Goal: Task Accomplishment & Management: Manage account settings

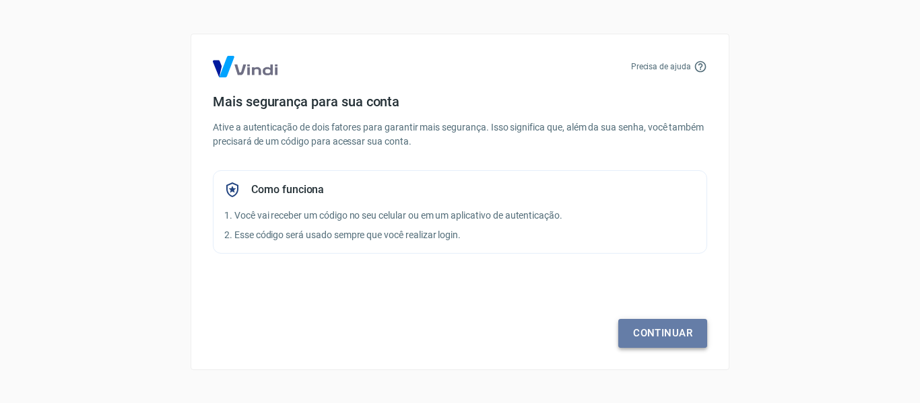
click at [668, 328] on link "Continuar" at bounding box center [662, 333] width 89 height 28
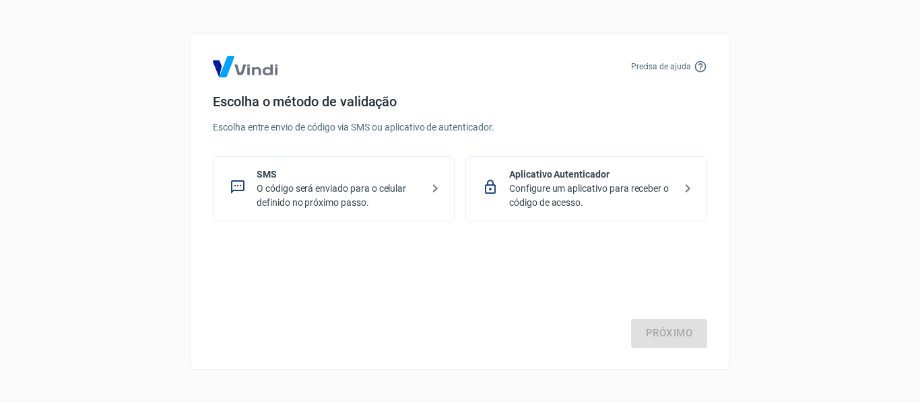
click at [398, 205] on p "O código será enviado para o celular definido no próximo passo." at bounding box center [339, 196] width 165 height 28
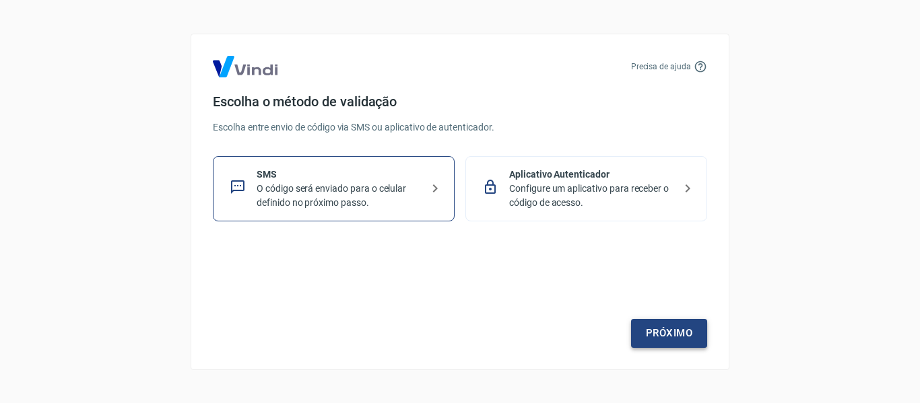
click at [659, 337] on link "Próximo" at bounding box center [669, 333] width 76 height 28
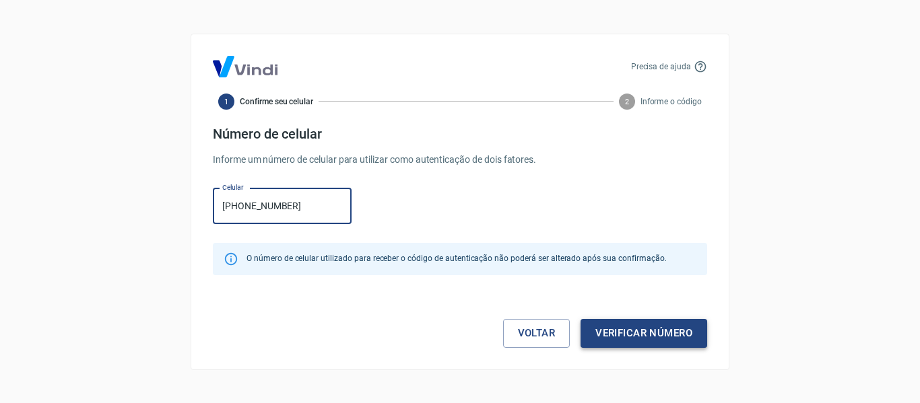
type input "[PHONE_NUMBER]"
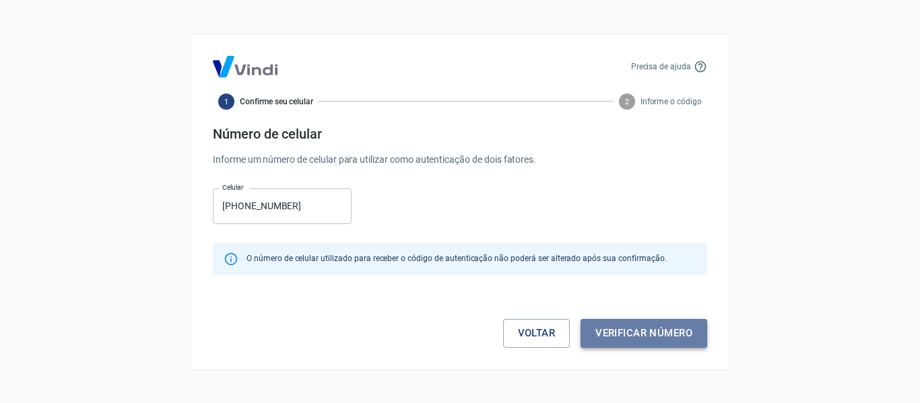
click at [674, 345] on button "Verificar número" at bounding box center [644, 333] width 127 height 28
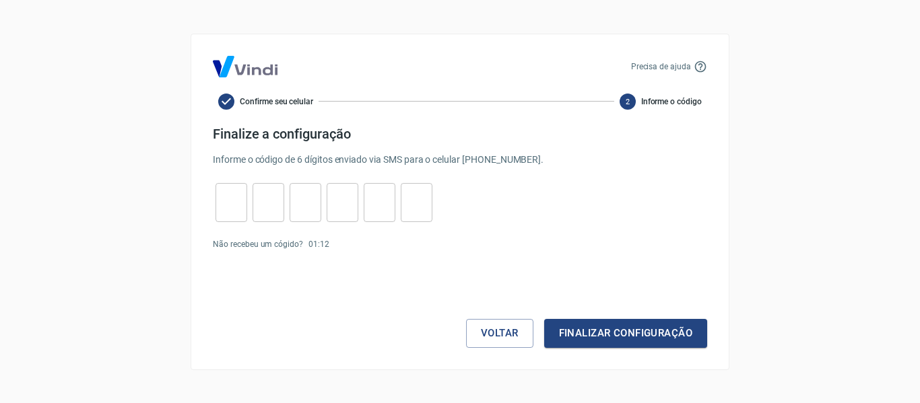
click at [232, 211] on input "tel" at bounding box center [232, 202] width 32 height 29
type input "0"
type input "6"
type input "8"
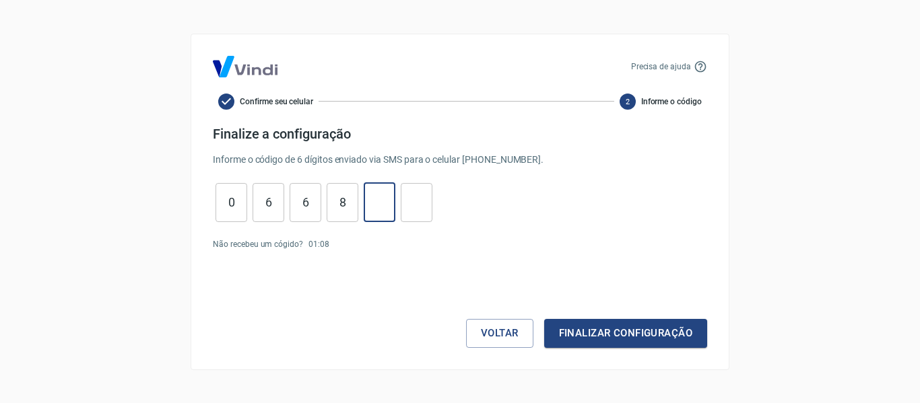
type input "4"
type input "7"
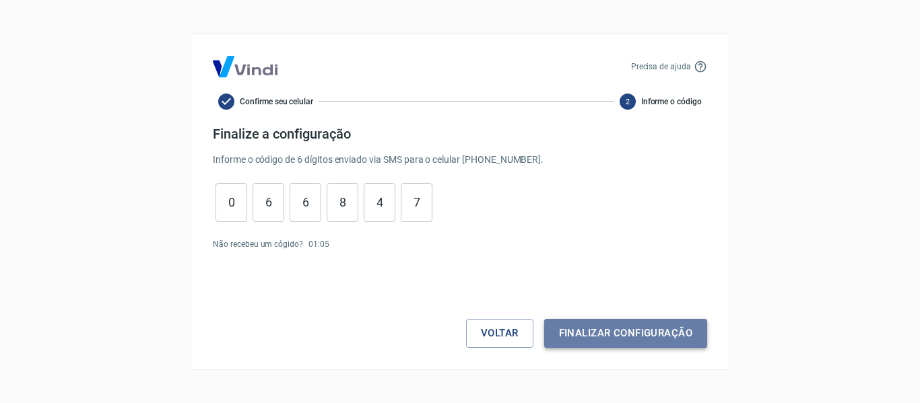
click at [583, 346] on button "Finalizar configuração" at bounding box center [625, 333] width 163 height 28
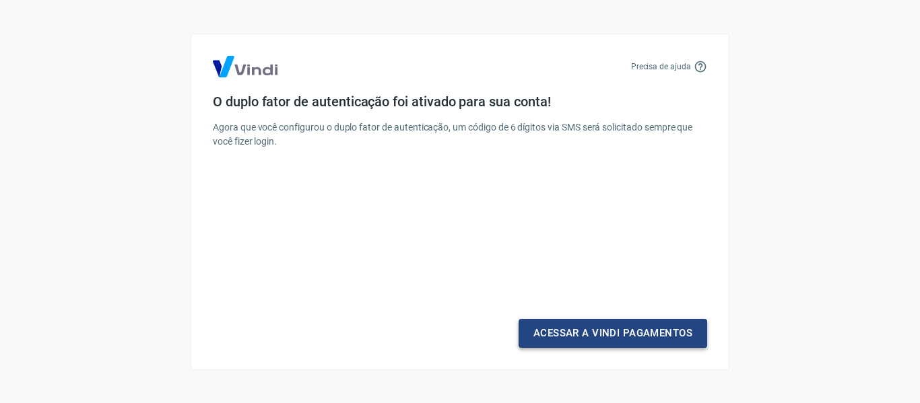
click at [585, 341] on link "Acessar a Vindi Pagamentos" at bounding box center [613, 333] width 189 height 28
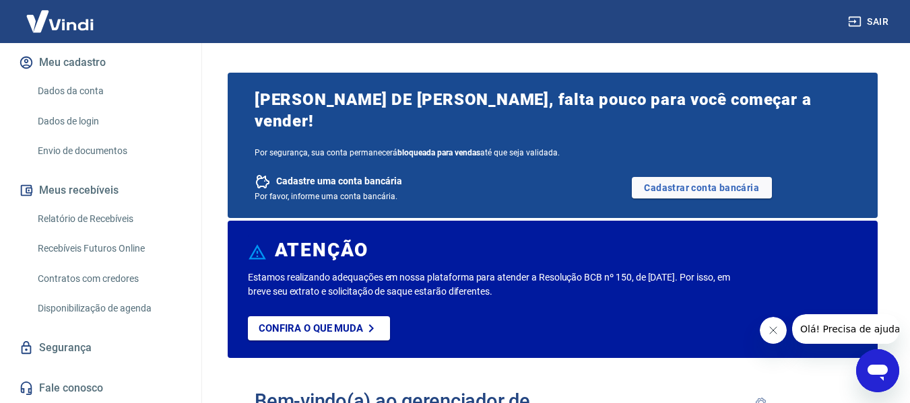
click at [58, 97] on link "Dados da conta" at bounding box center [108, 91] width 153 height 28
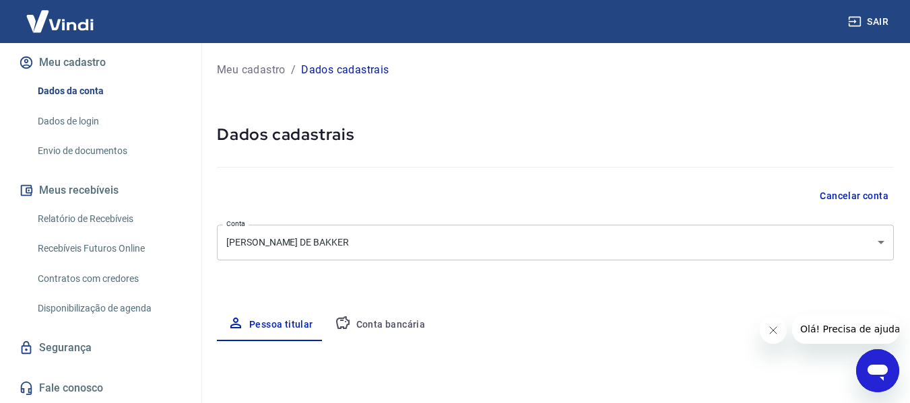
select select "RJ"
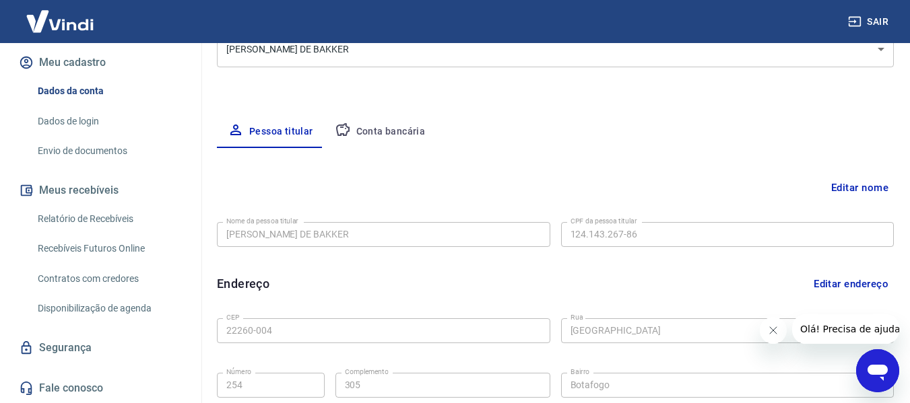
scroll to position [193, 0]
click at [360, 144] on button "Conta bancária" at bounding box center [380, 133] width 112 height 32
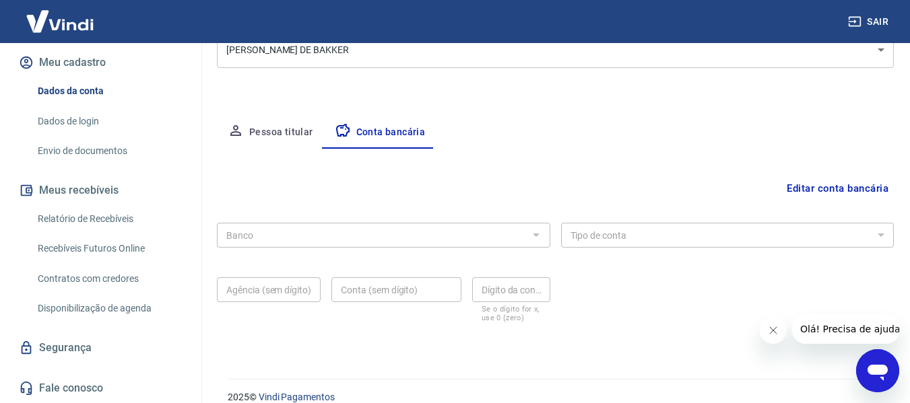
scroll to position [210, 0]
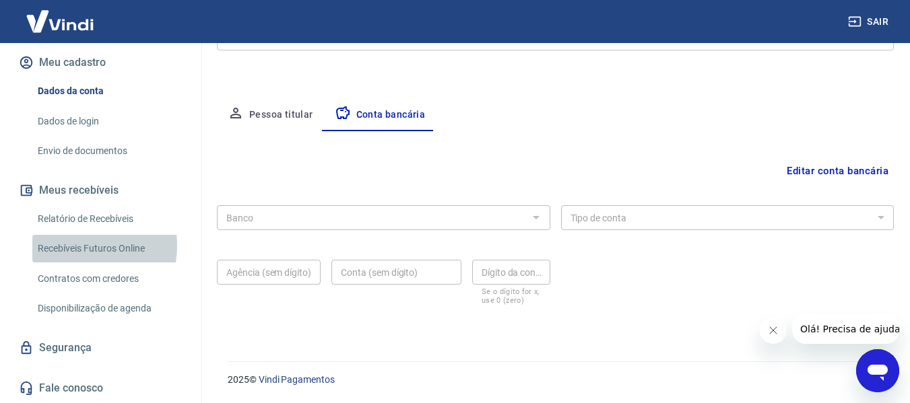
click at [75, 246] on link "Recebíveis Futuros Online" at bounding box center [108, 249] width 153 height 28
